Goal: Check status: Check status

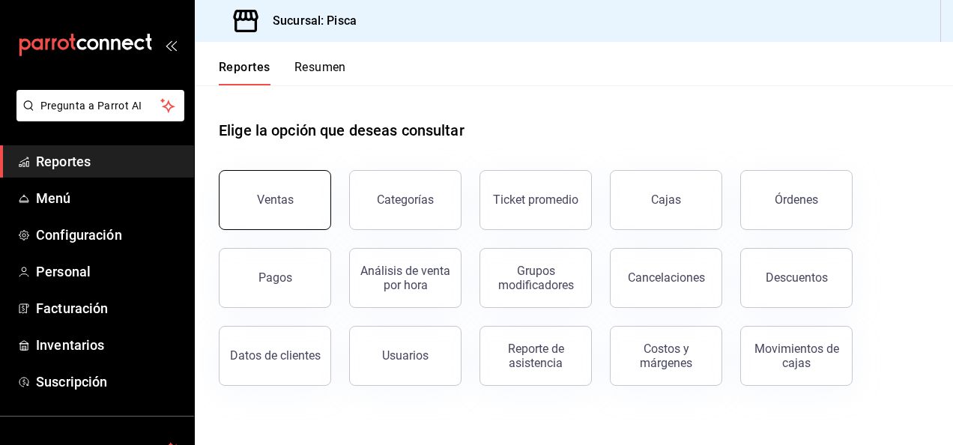
click at [290, 194] on div "Ventas" at bounding box center [275, 200] width 37 height 14
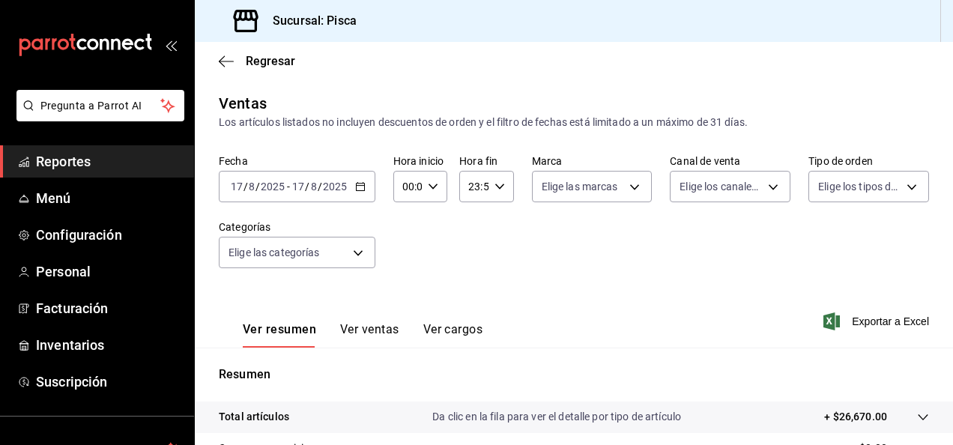
click at [358, 184] on icon "button" at bounding box center [360, 186] width 10 height 10
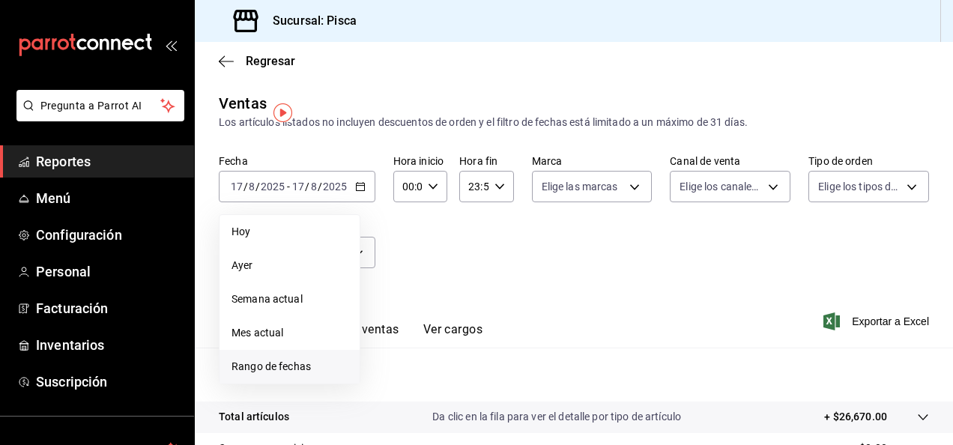
click at [283, 362] on span "Rango de fechas" at bounding box center [289, 367] width 116 height 16
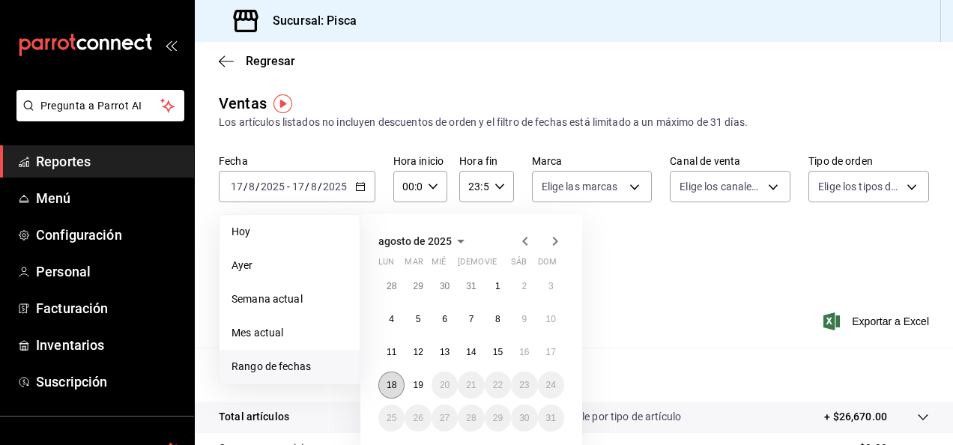
click at [393, 387] on abbr "18" at bounding box center [392, 385] width 10 height 10
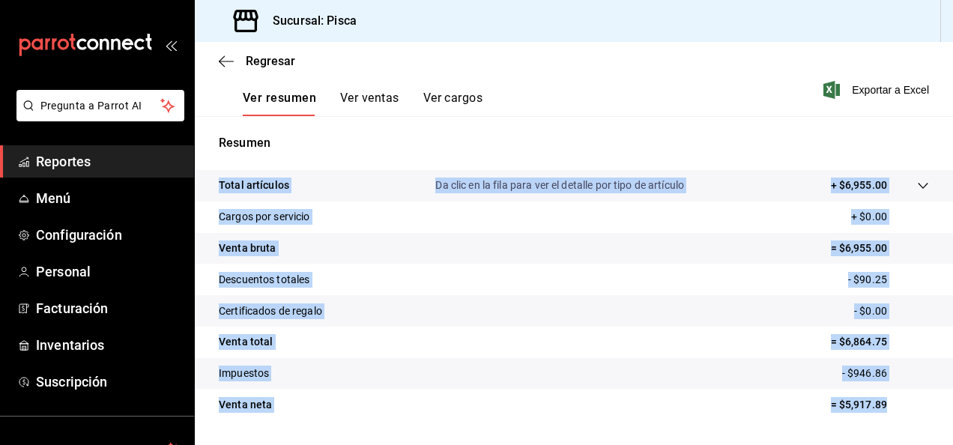
scroll to position [240, 0]
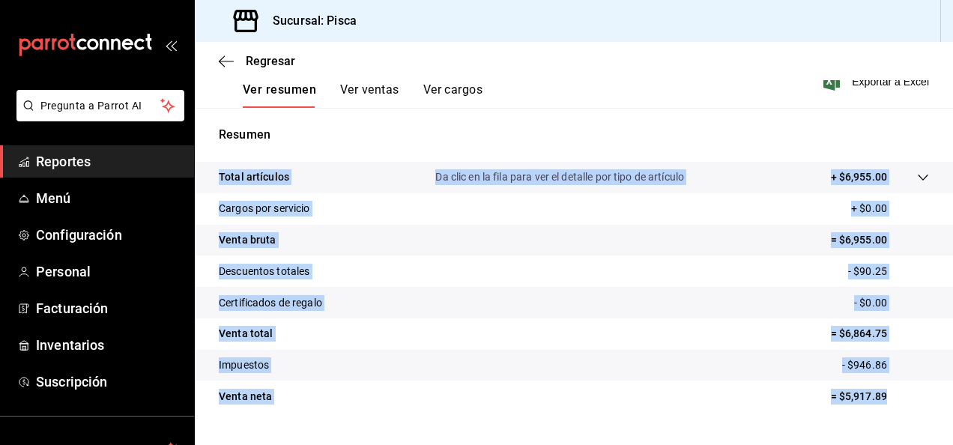
click at [894, 309] on p "- $0.00" at bounding box center [891, 303] width 75 height 16
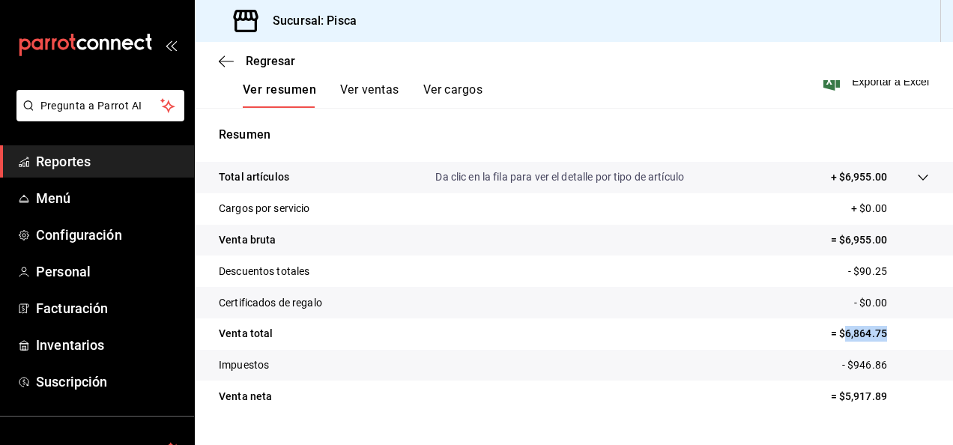
drag, startPoint x: 831, startPoint y: 330, endPoint x: 881, endPoint y: 343, distance: 51.2
click at [881, 343] on tr "Venta total = $6,864.75" at bounding box center [574, 333] width 758 height 31
copy p "6,864.75"
